Goal: Task Accomplishment & Management: Complete application form

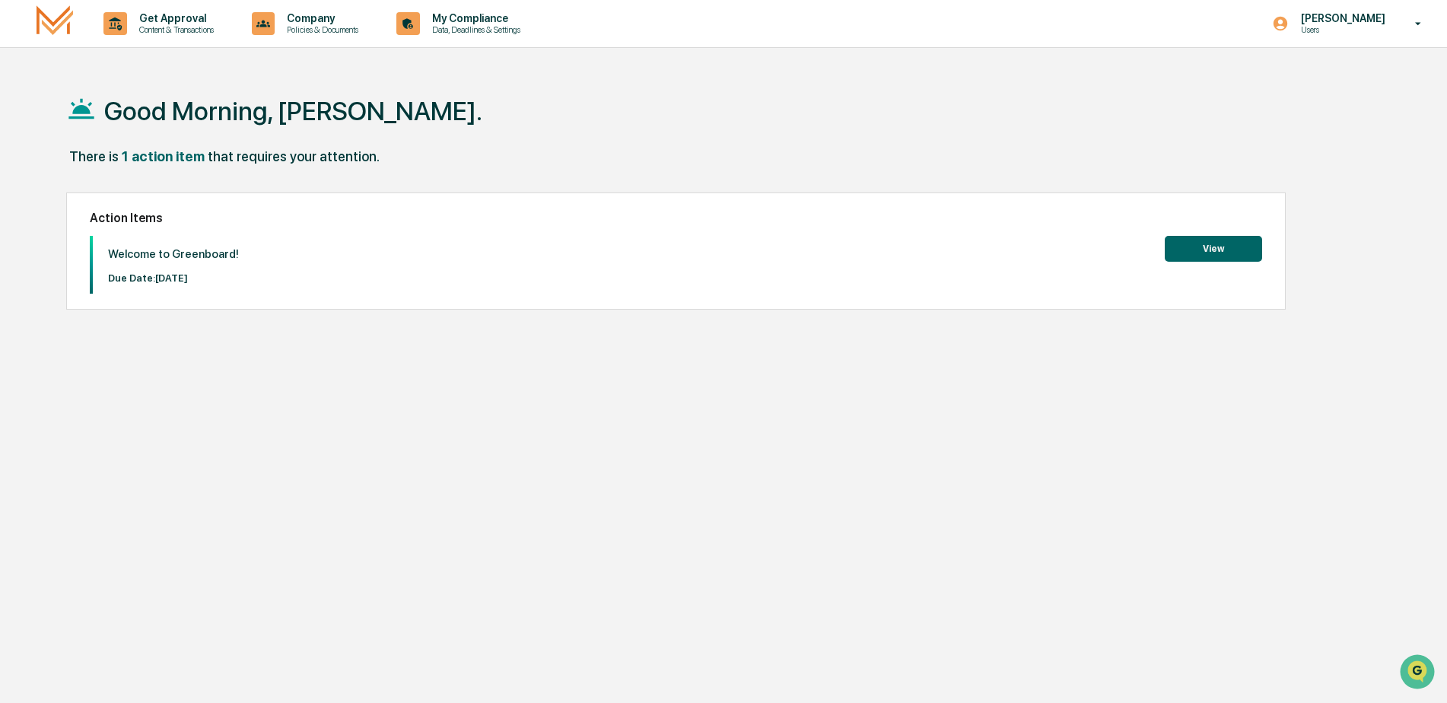
click at [1218, 252] on button "View" at bounding box center [1213, 249] width 97 height 26
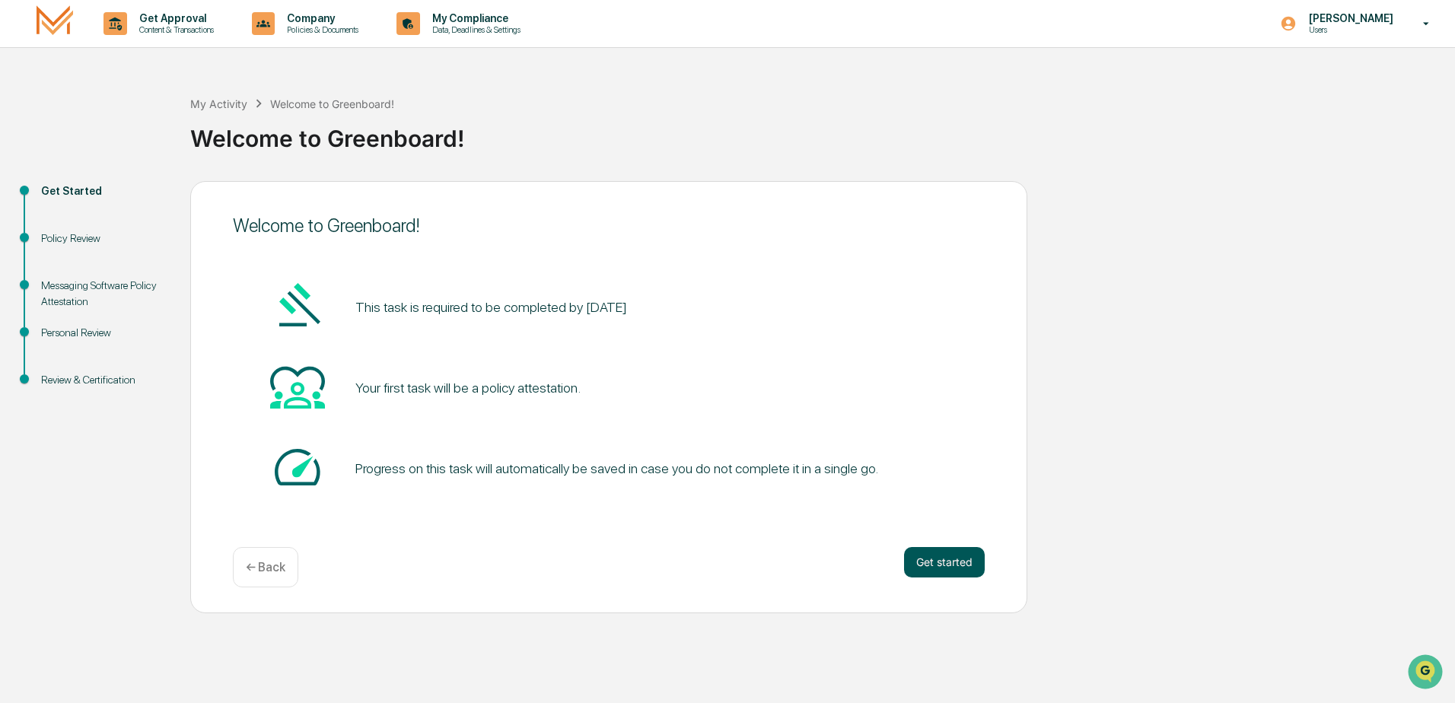
click at [920, 565] on button "Get started" at bounding box center [944, 562] width 81 height 30
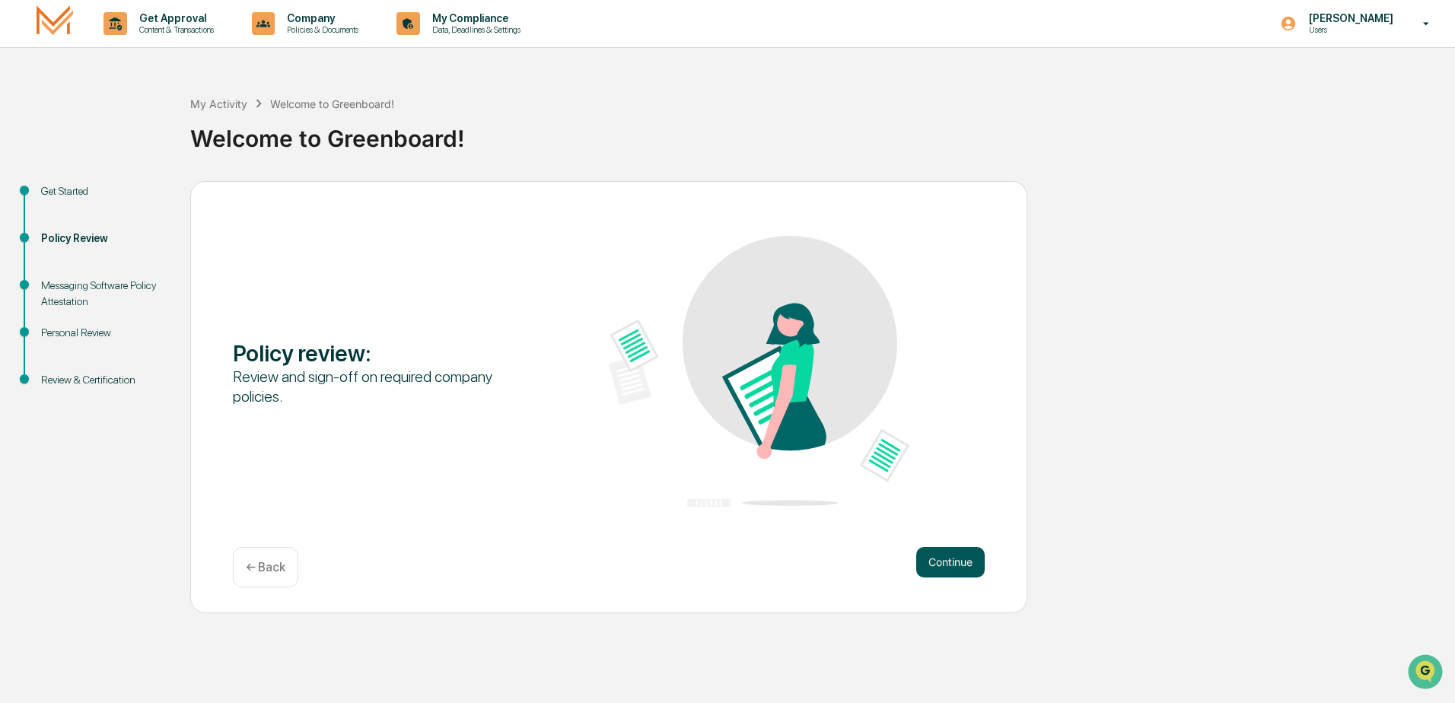
click at [948, 556] on button "Continue" at bounding box center [950, 562] width 68 height 30
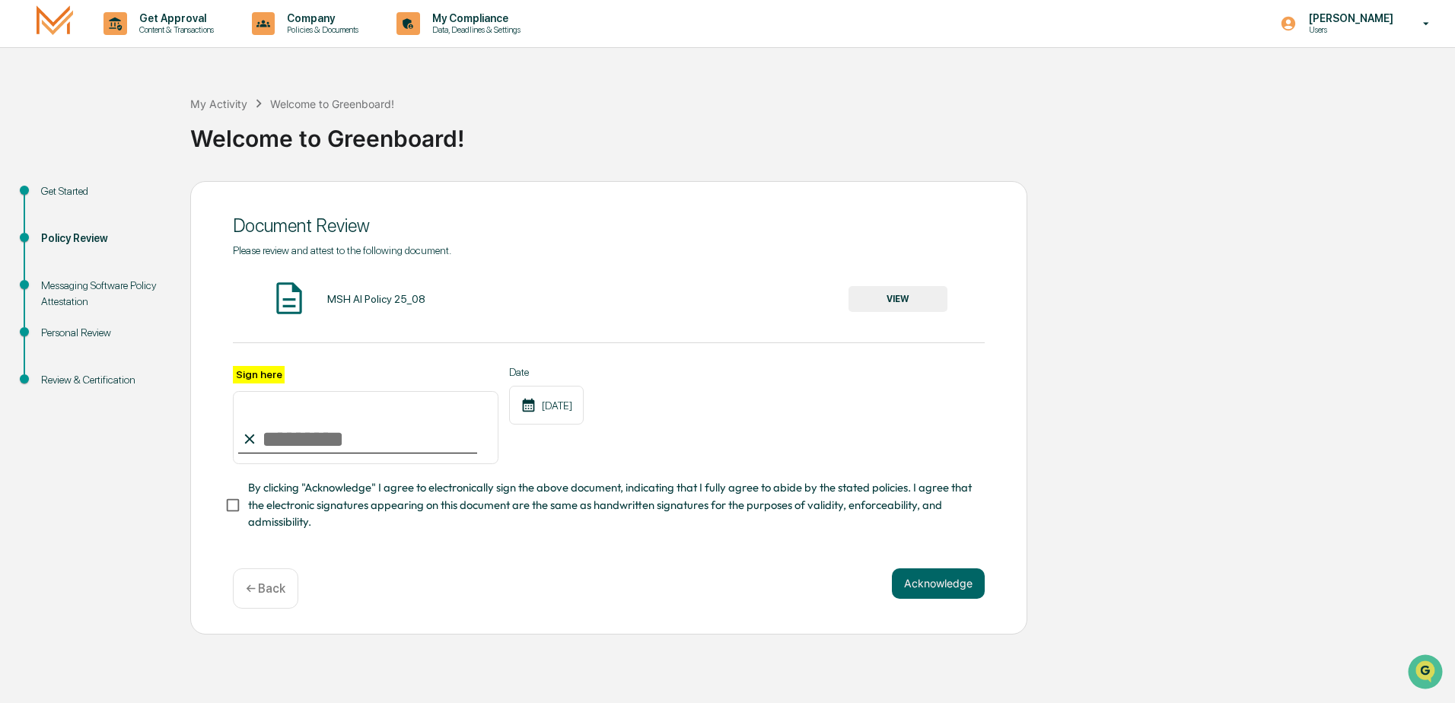
click at [901, 295] on button "VIEW" at bounding box center [898, 299] width 99 height 26
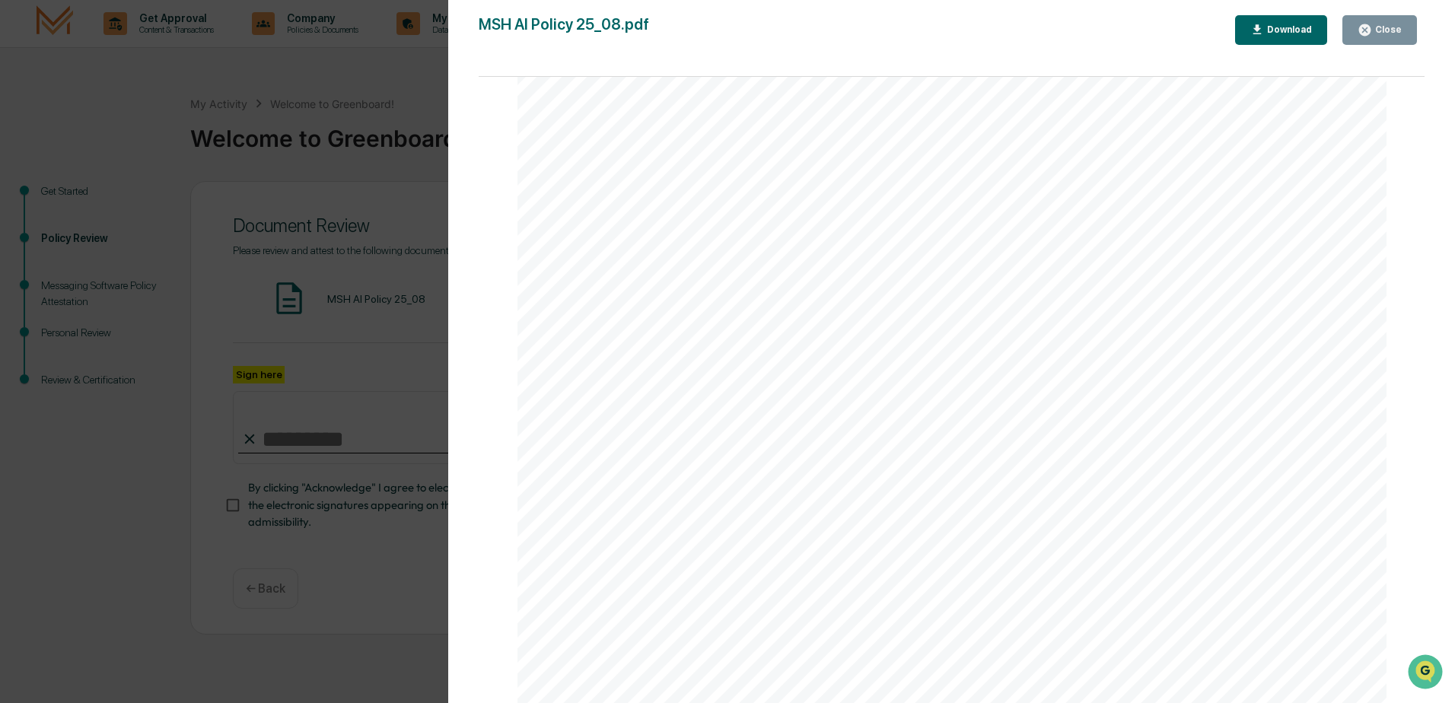
scroll to position [2883, 0]
click at [634, 537] on div "AI Policy Generative Artificial Intelligence [PERSON_NAME] & Co., Member FINRA/…" at bounding box center [952, 141] width 870 height 1126
click at [1378, 16] on button "Close" at bounding box center [1379, 30] width 75 height 30
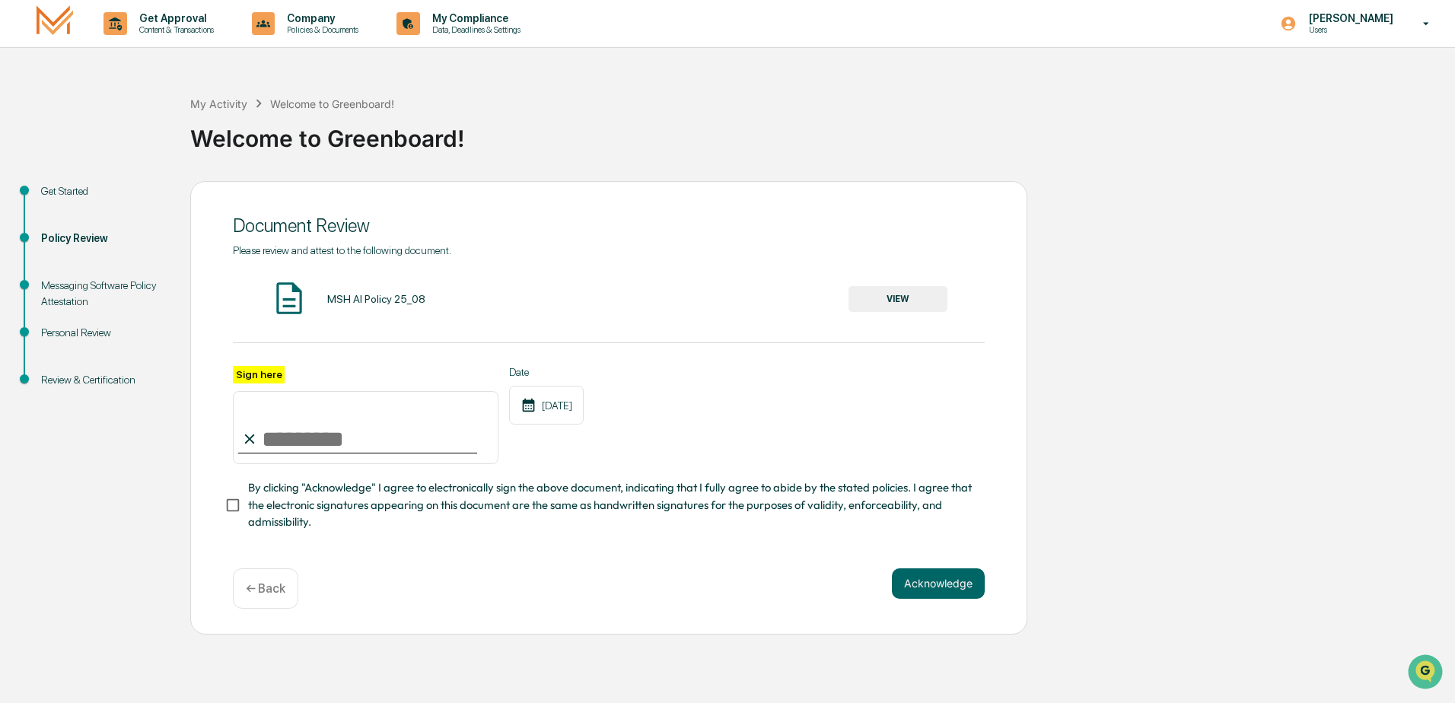
click at [279, 435] on input "Sign here" at bounding box center [366, 427] width 266 height 73
type input "**********"
click at [922, 594] on button "Acknowledge" at bounding box center [938, 583] width 93 height 30
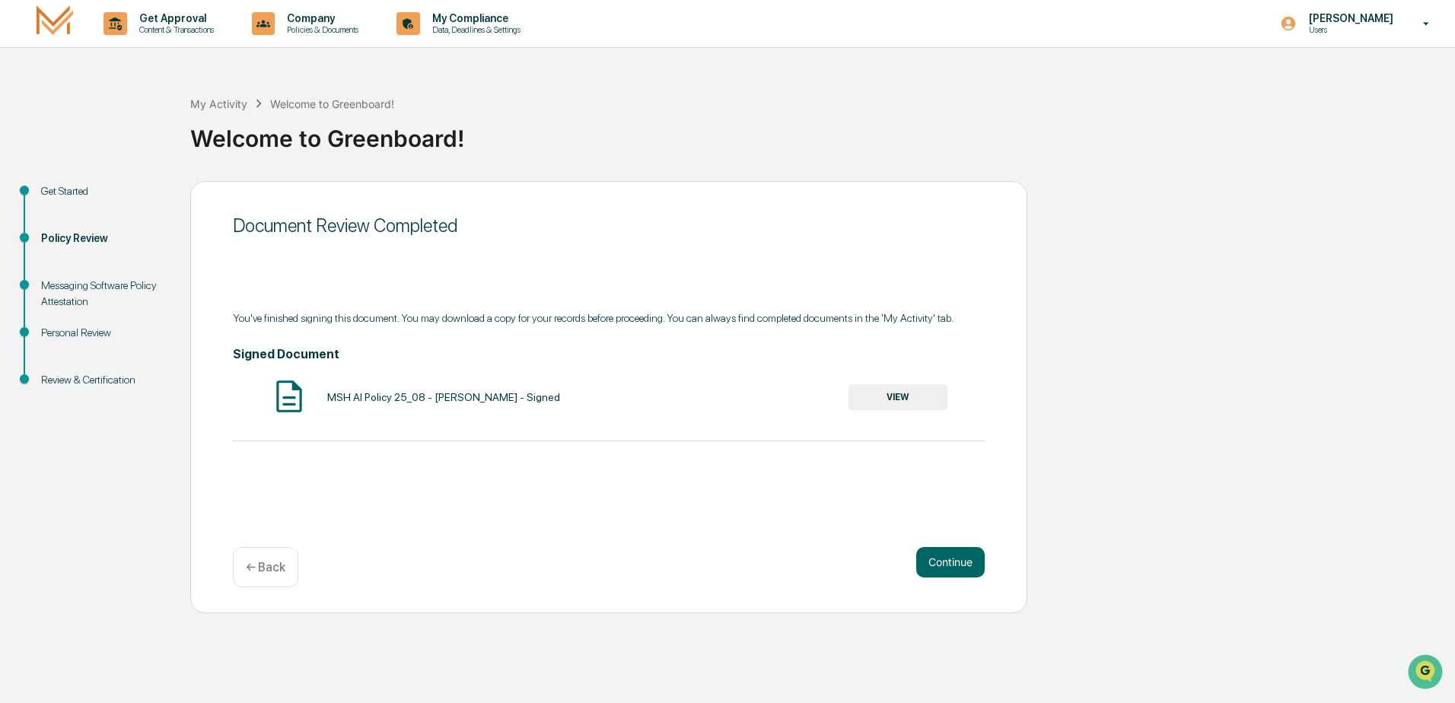
click at [904, 394] on button "VIEW" at bounding box center [898, 397] width 99 height 26
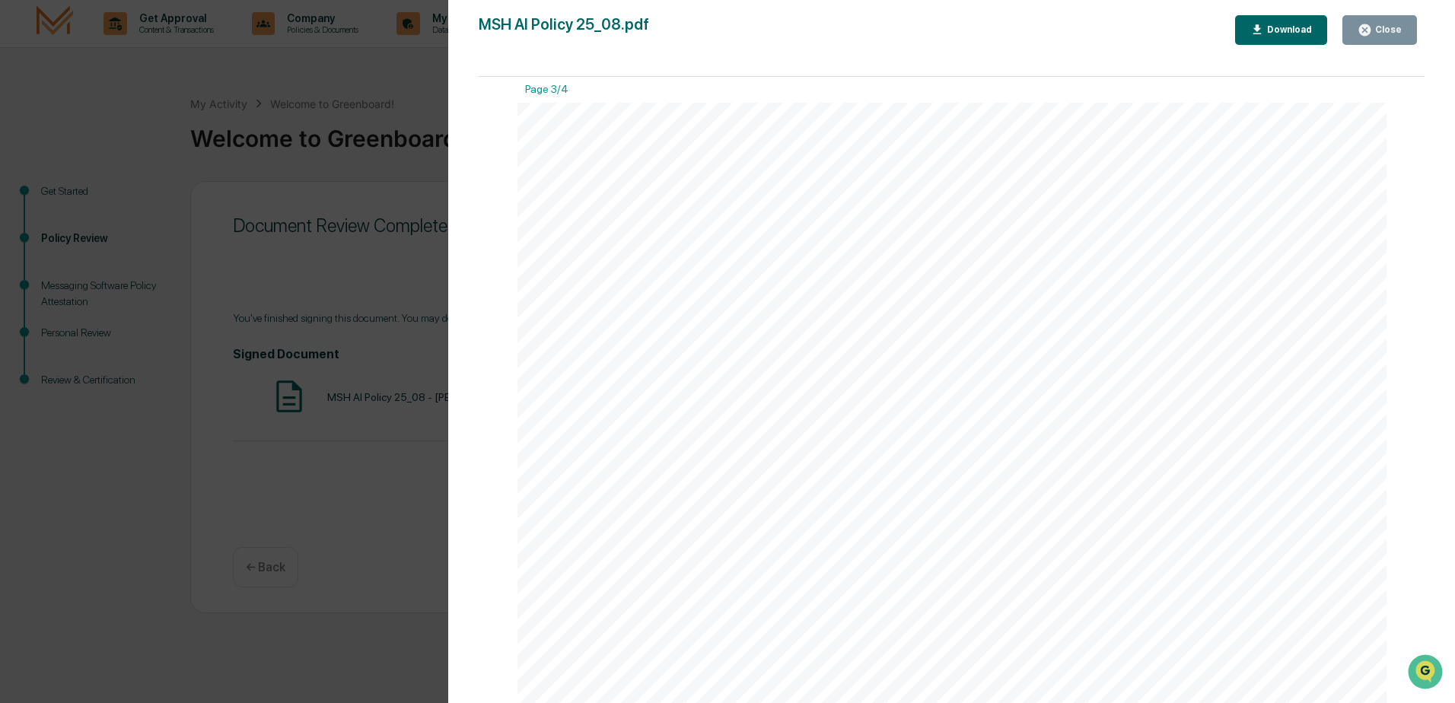
scroll to position [2055, 0]
click at [1276, 27] on div "Download" at bounding box center [1288, 29] width 48 height 11
click at [1383, 33] on div "Close" at bounding box center [1387, 29] width 30 height 11
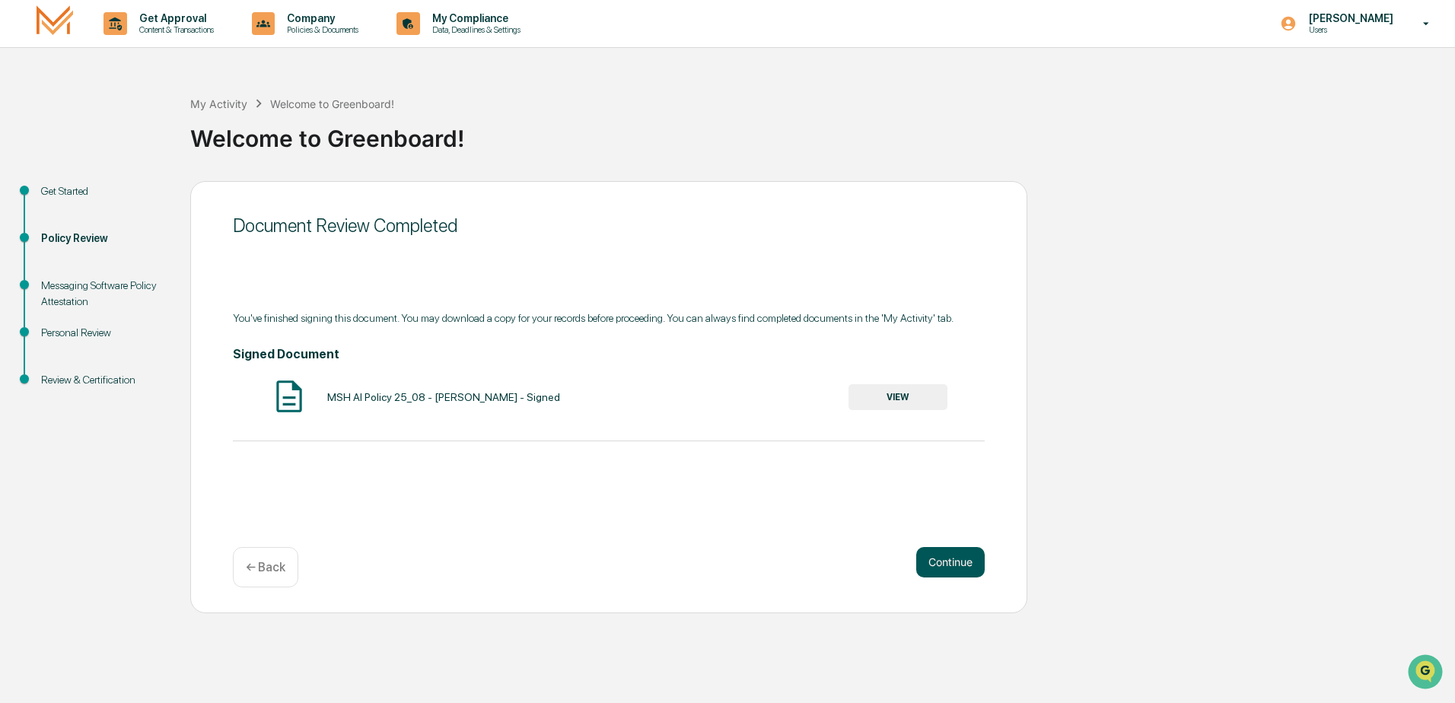
click at [949, 561] on button "Continue" at bounding box center [950, 562] width 68 height 30
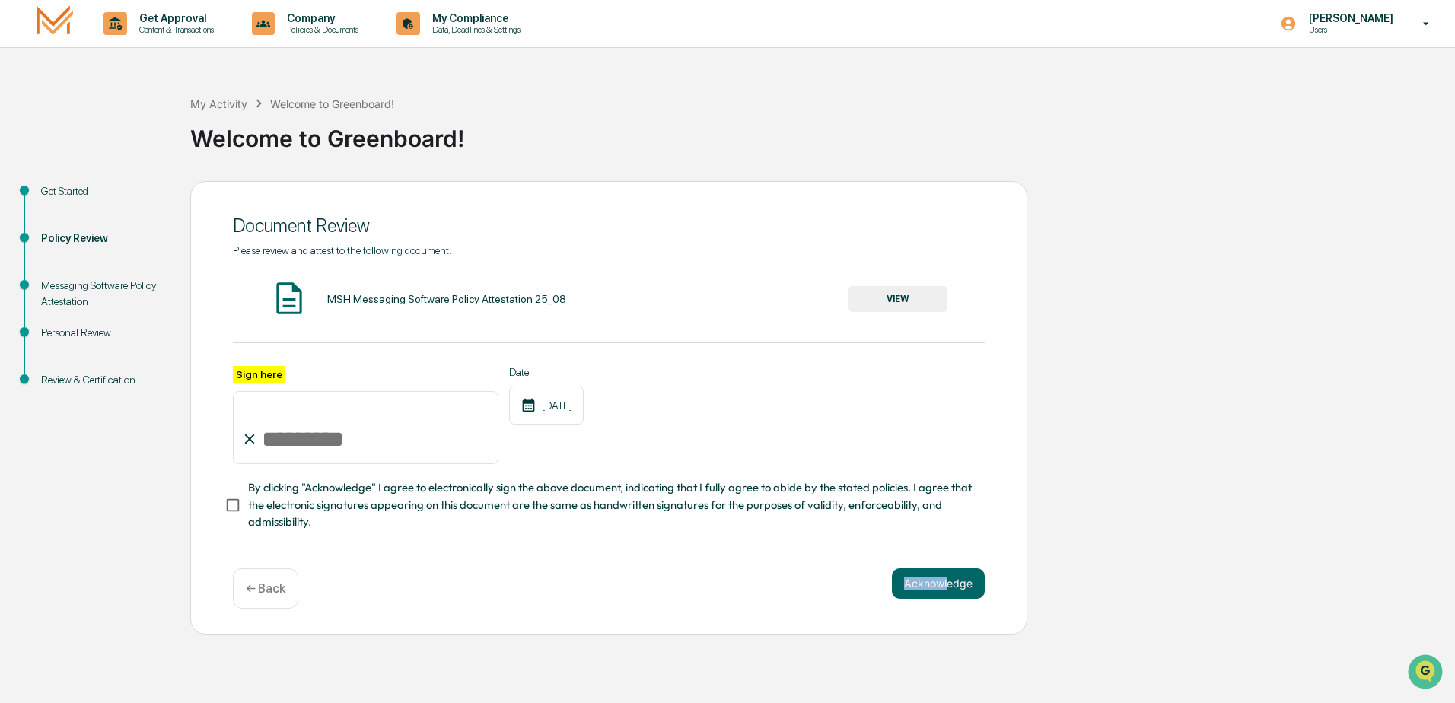
click at [949, 566] on div "Document Review Please review and attest to the following document. MSH Messagi…" at bounding box center [608, 408] width 837 height 454
drag, startPoint x: 949, startPoint y: 566, endPoint x: 933, endPoint y: 591, distance: 29.1
click at [933, 591] on button "Acknowledge" at bounding box center [938, 583] width 93 height 30
click at [900, 298] on button "VIEW" at bounding box center [898, 299] width 99 height 26
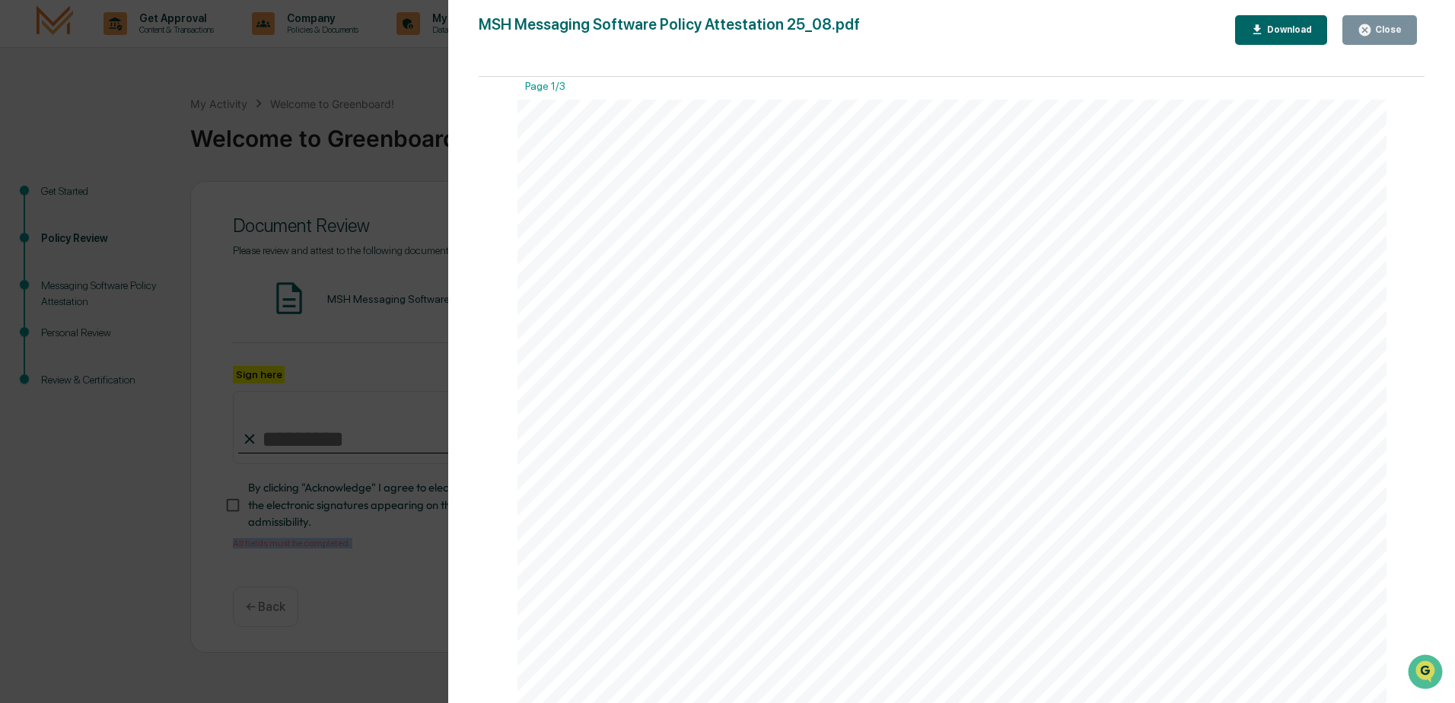
scroll to position [0, 0]
click at [1388, 24] on div "Close" at bounding box center [1380, 30] width 44 height 14
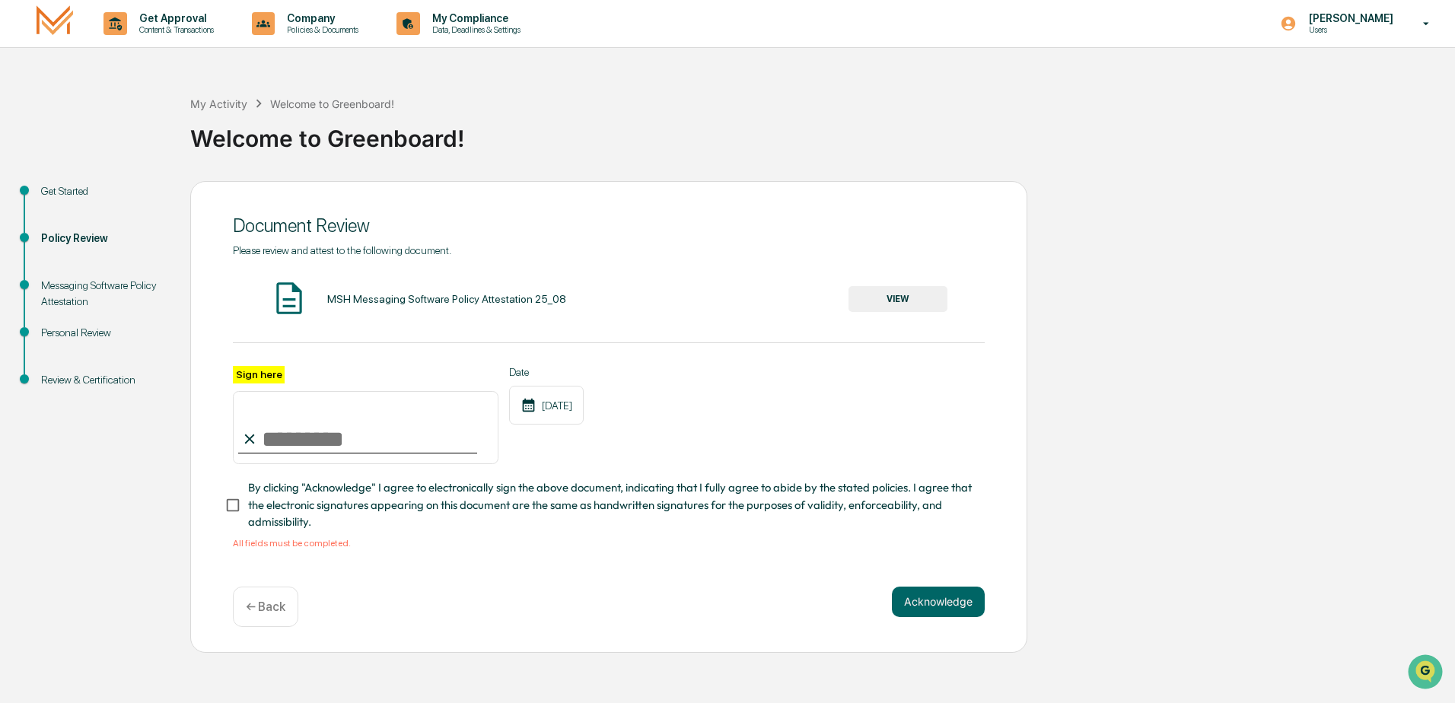
click at [314, 438] on input "Sign here" at bounding box center [366, 427] width 266 height 73
type input "*"
click at [584, 438] on div "Date [DATE]" at bounding box center [546, 415] width 75 height 99
click at [279, 439] on input "*" at bounding box center [366, 427] width 266 height 73
click at [371, 447] on input "*" at bounding box center [366, 427] width 266 height 73
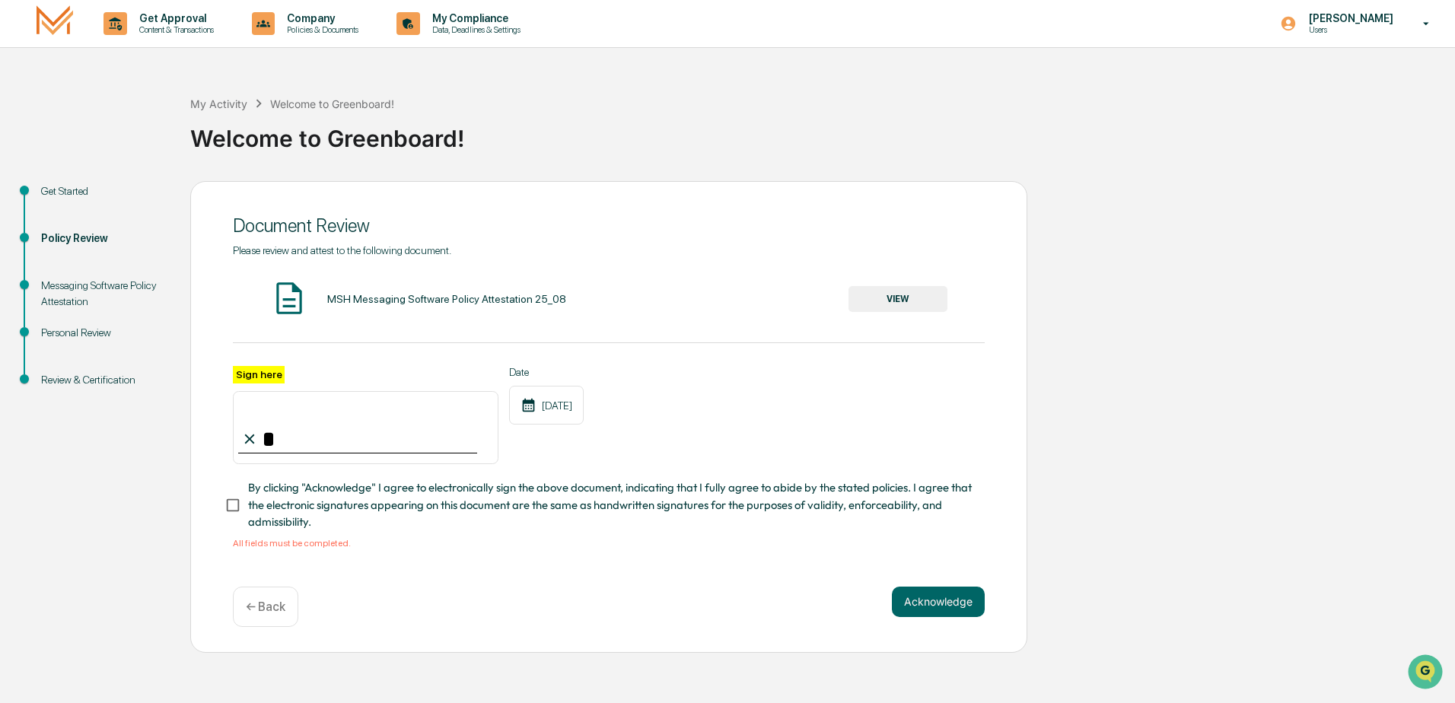
click at [669, 450] on div "Sign here * Date [DATE]" at bounding box center [609, 415] width 752 height 99
click at [930, 606] on button "Acknowledge" at bounding box center [938, 602] width 93 height 30
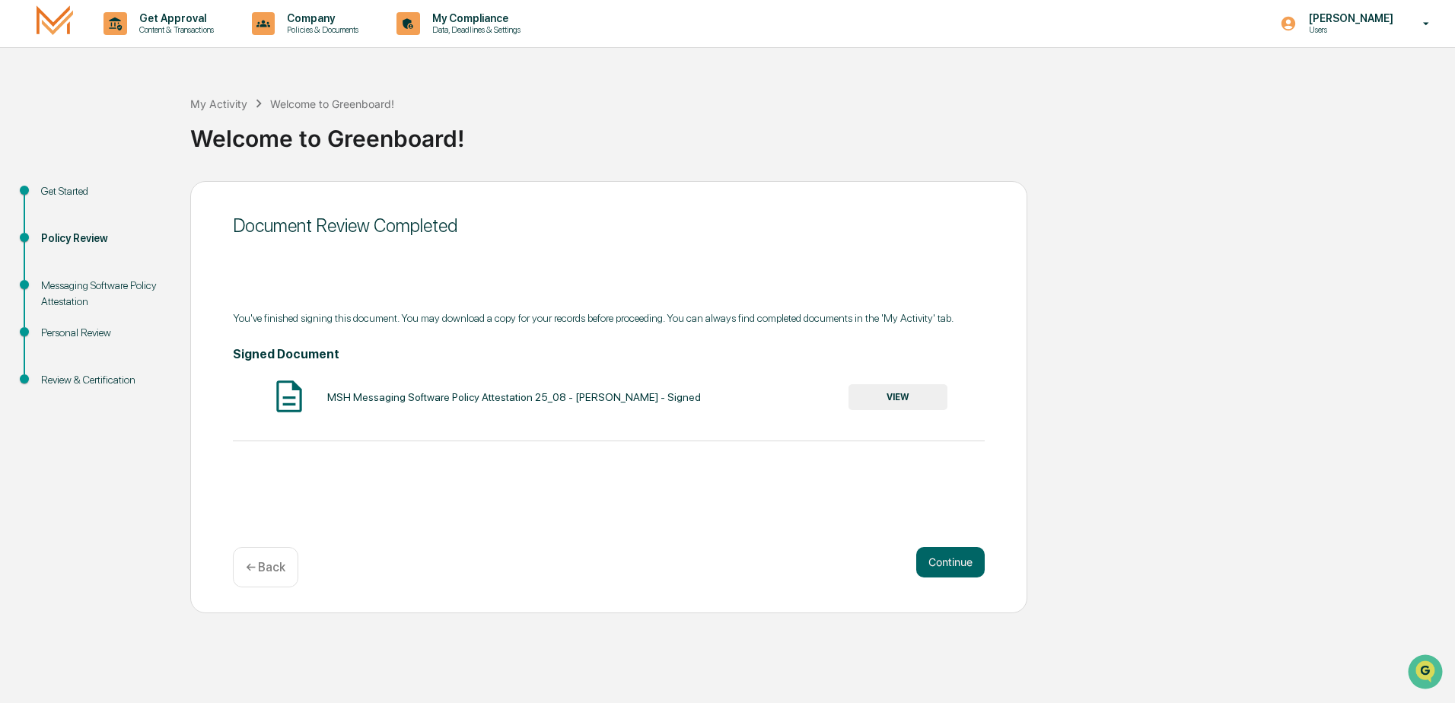
click at [899, 403] on button "VIEW" at bounding box center [898, 397] width 99 height 26
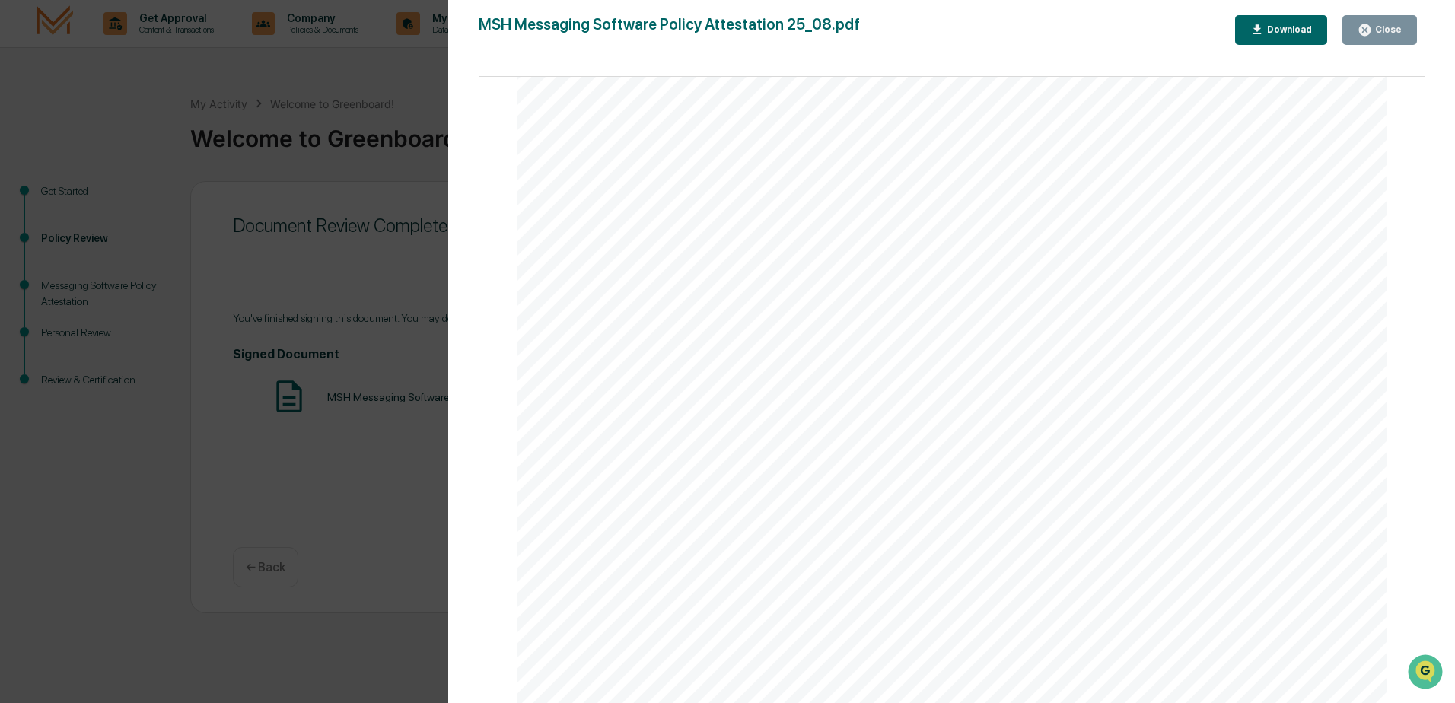
scroll to position [1370, 0]
click at [1385, 24] on div "Close" at bounding box center [1387, 29] width 30 height 11
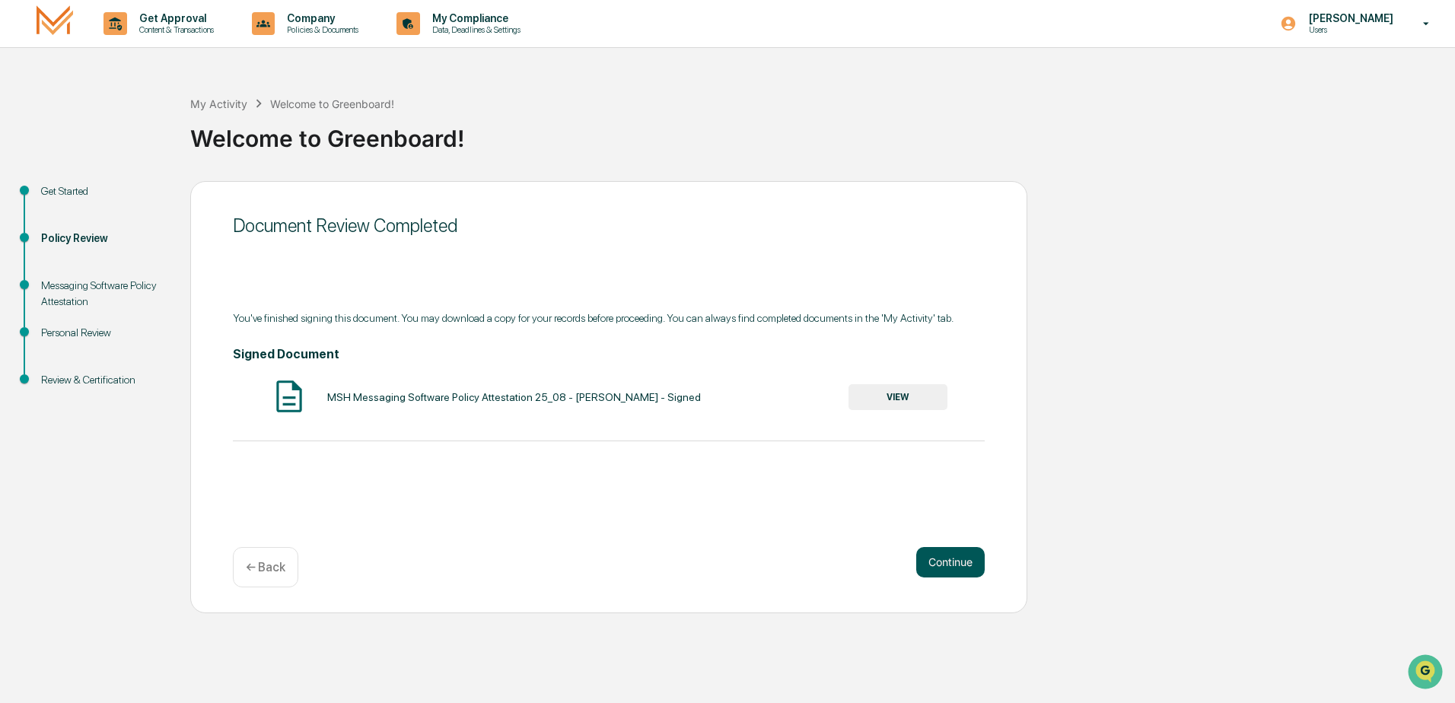
click at [953, 568] on button "Continue" at bounding box center [950, 562] width 68 height 30
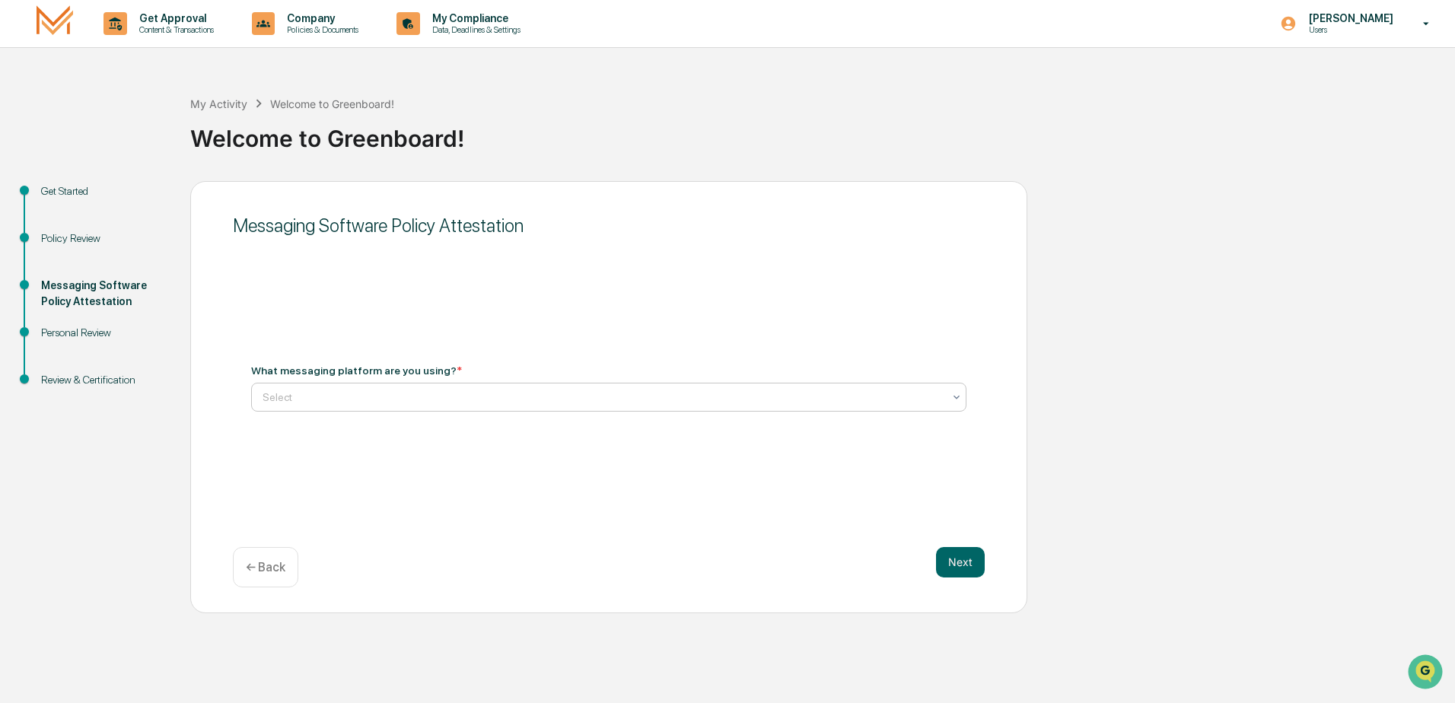
click at [298, 397] on div at bounding box center [603, 397] width 680 height 15
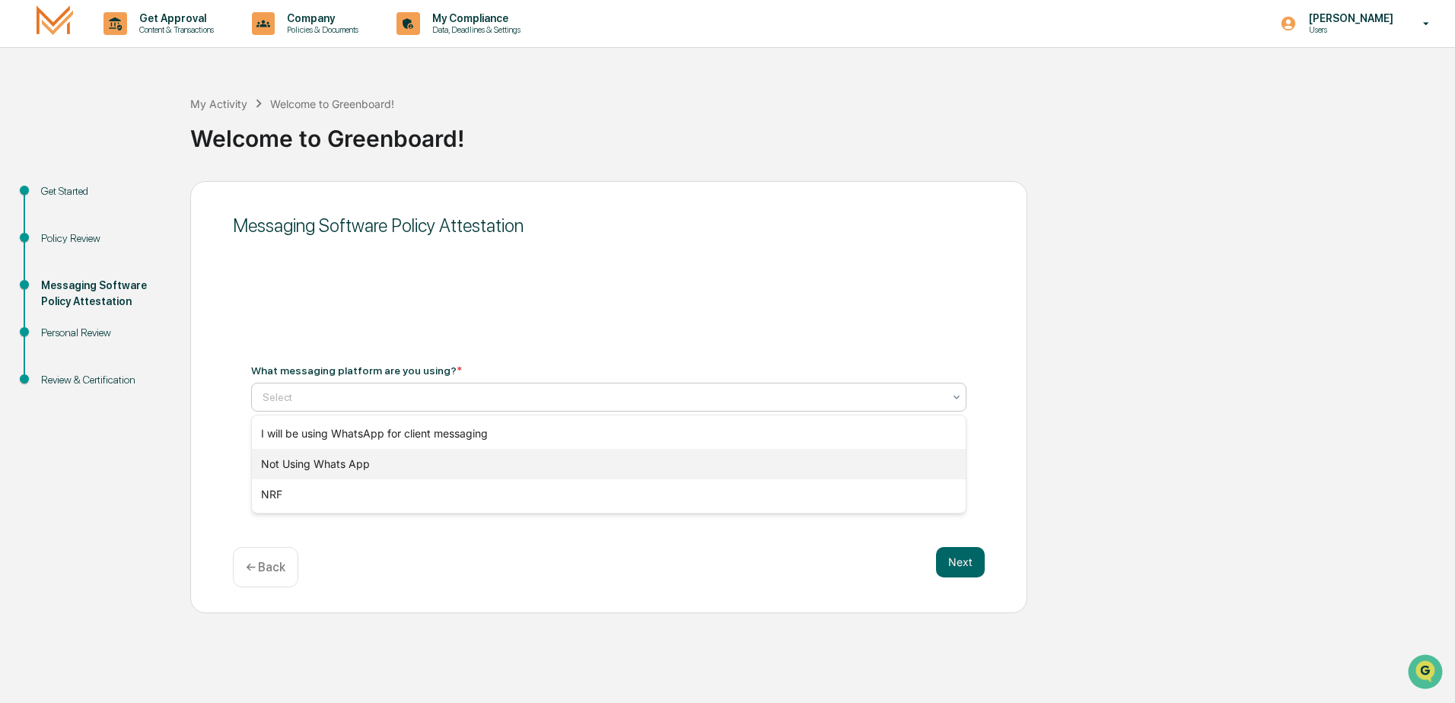
click at [345, 466] on div "Not Using Whats App" at bounding box center [609, 464] width 714 height 30
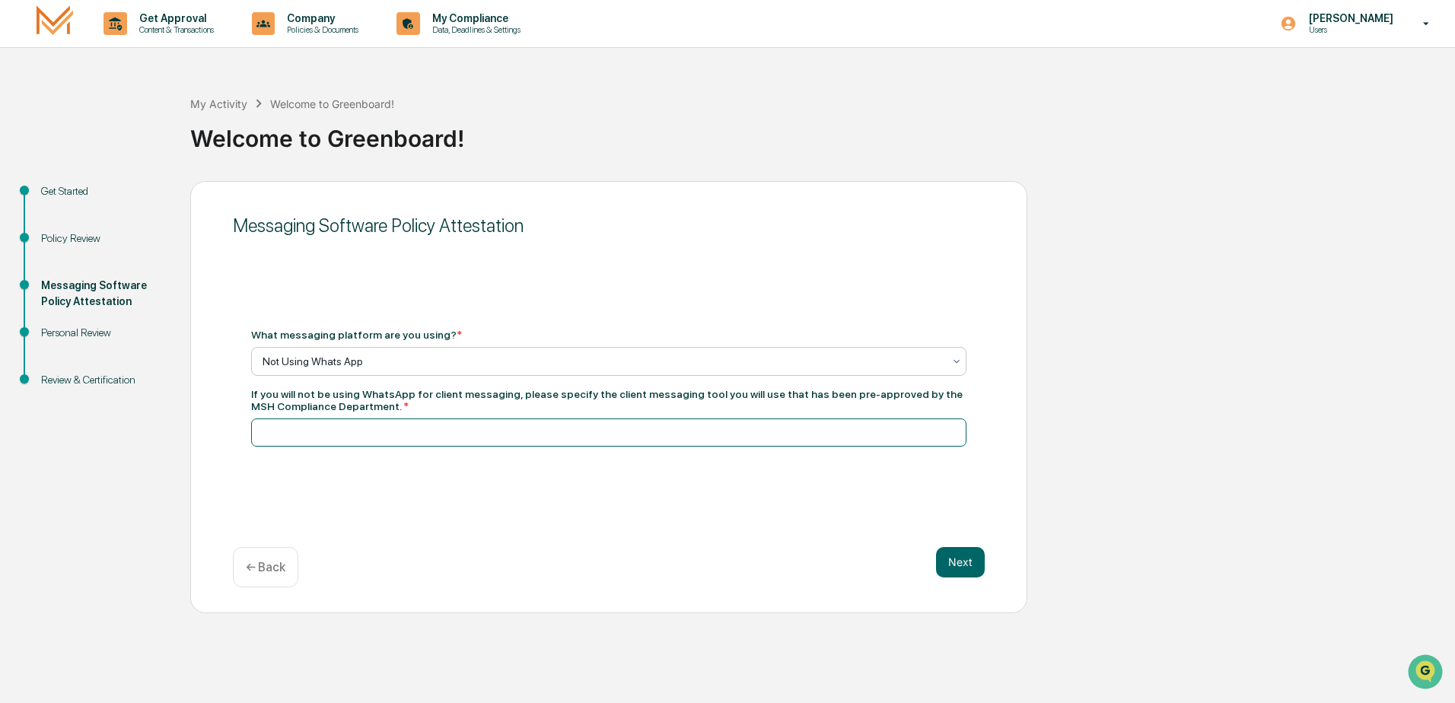
click at [307, 429] on input at bounding box center [608, 433] width 715 height 28
type input "*********"
click at [957, 567] on button "Next" at bounding box center [960, 562] width 49 height 30
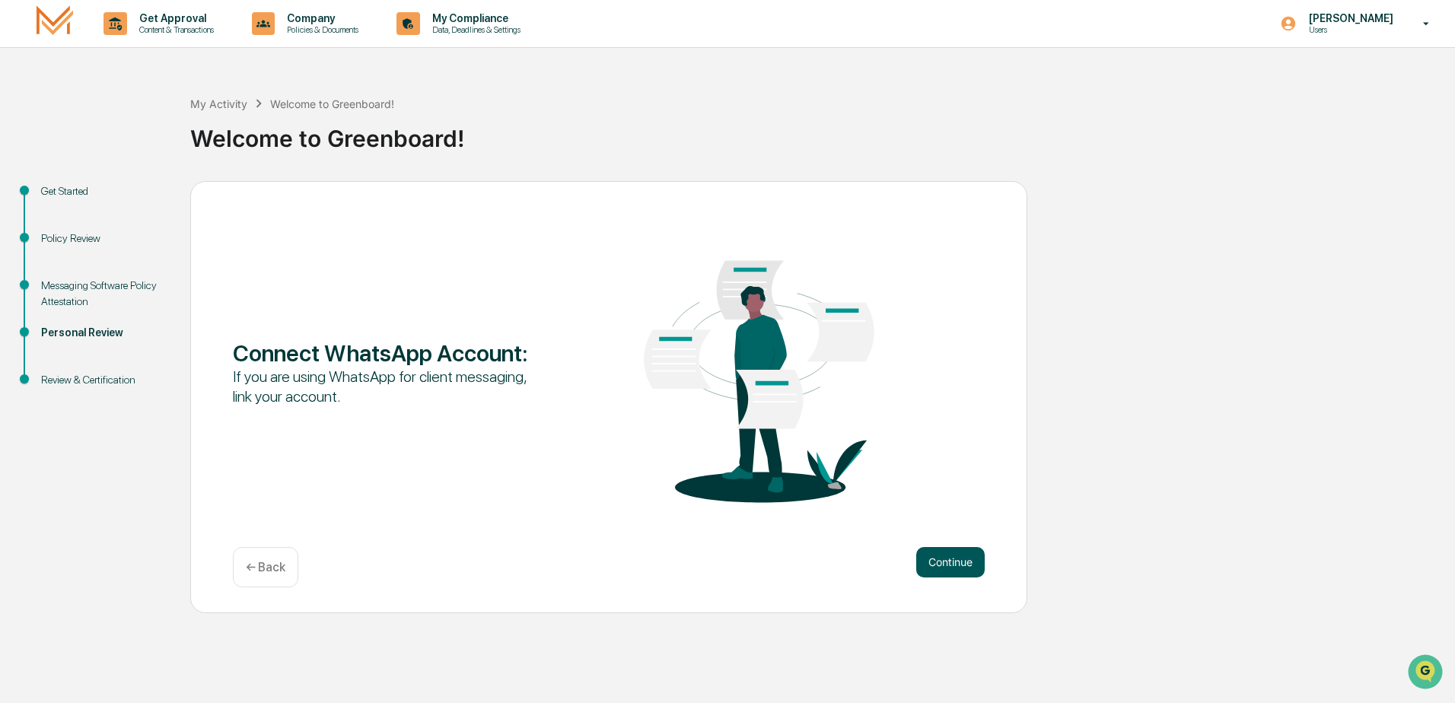
click at [932, 572] on button "Continue" at bounding box center [950, 562] width 68 height 30
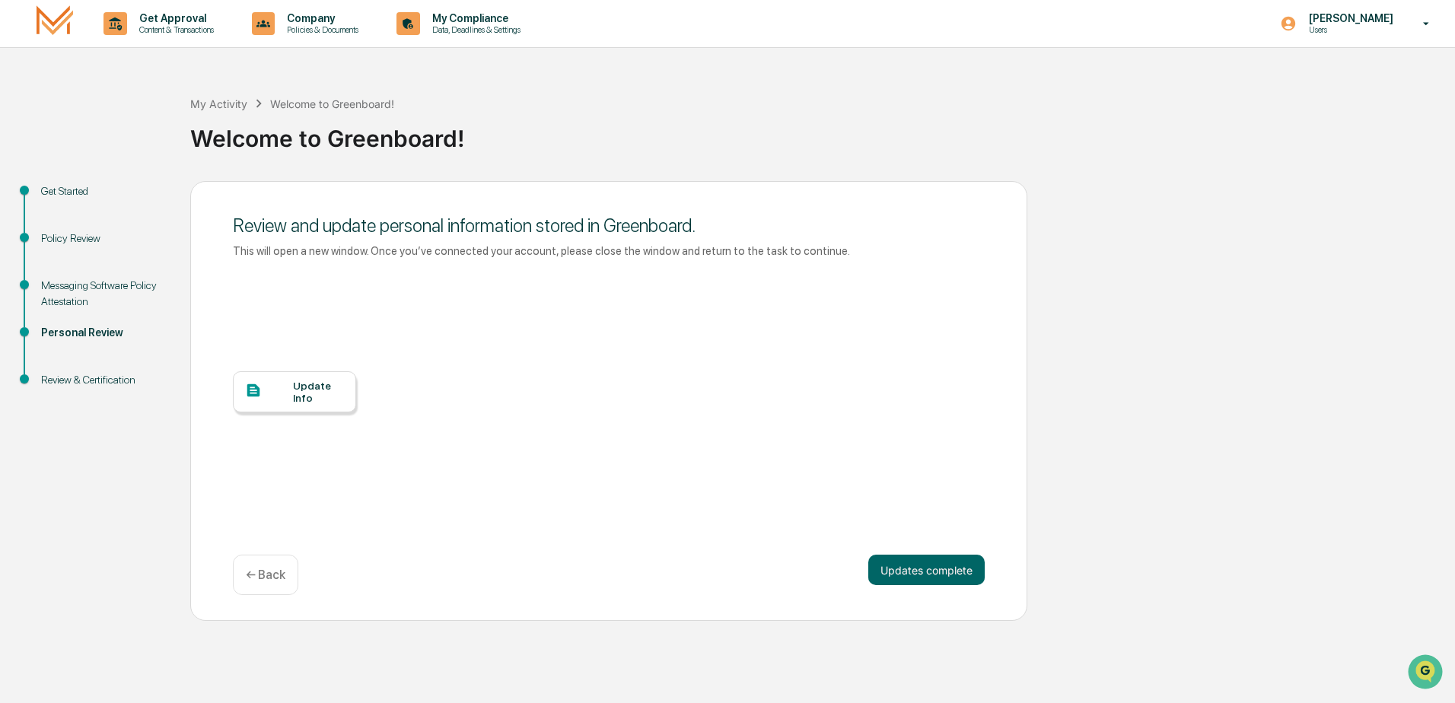
click at [302, 401] on div "Update Info" at bounding box center [318, 392] width 51 height 24
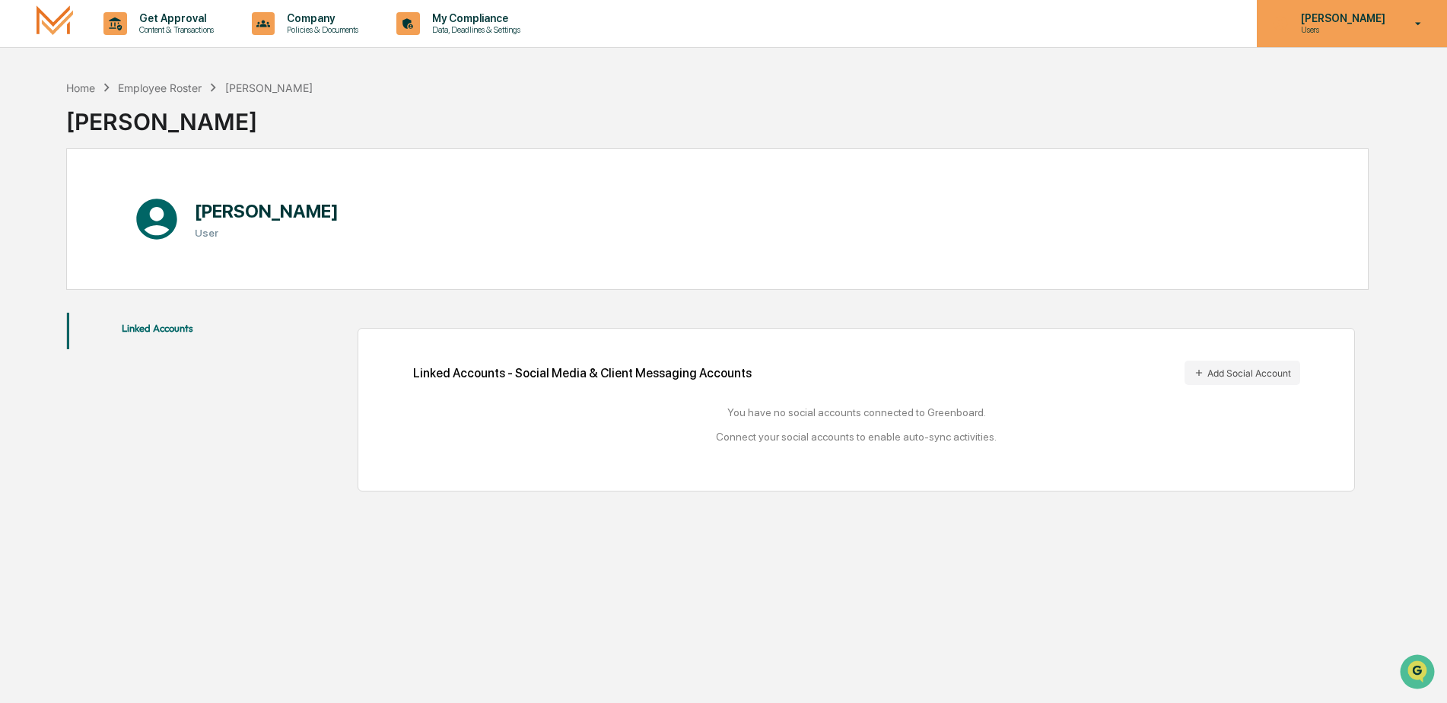
click at [1420, 18] on icon at bounding box center [1419, 24] width 27 height 14
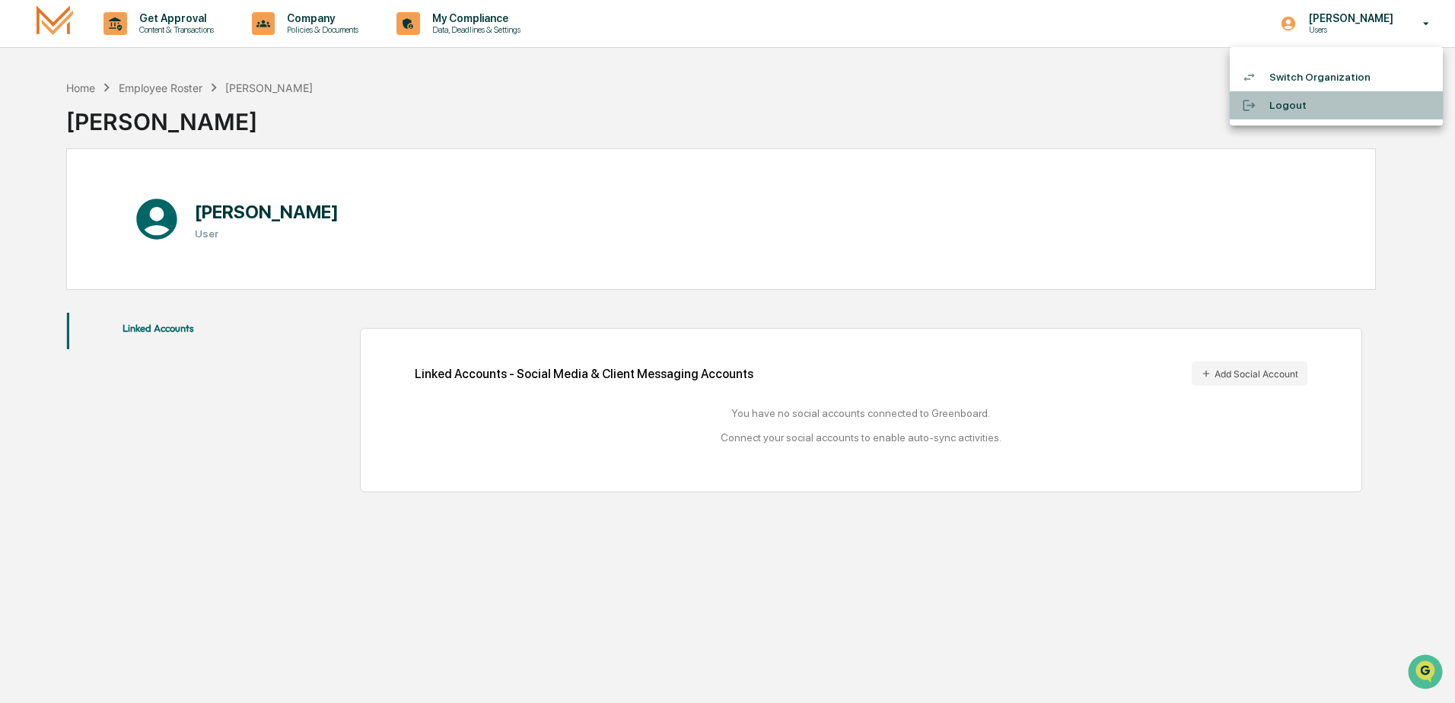
click at [1285, 107] on li "Logout" at bounding box center [1336, 105] width 213 height 28
